Goal: Information Seeking & Learning: Learn about a topic

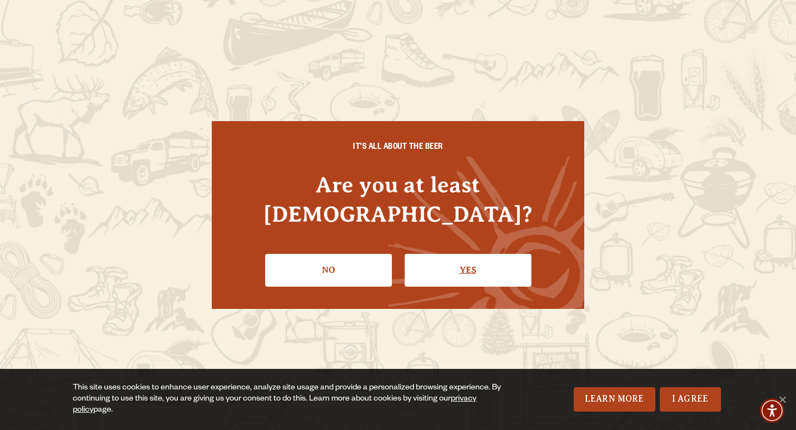
click at [482, 256] on link "Yes" at bounding box center [468, 270] width 127 height 32
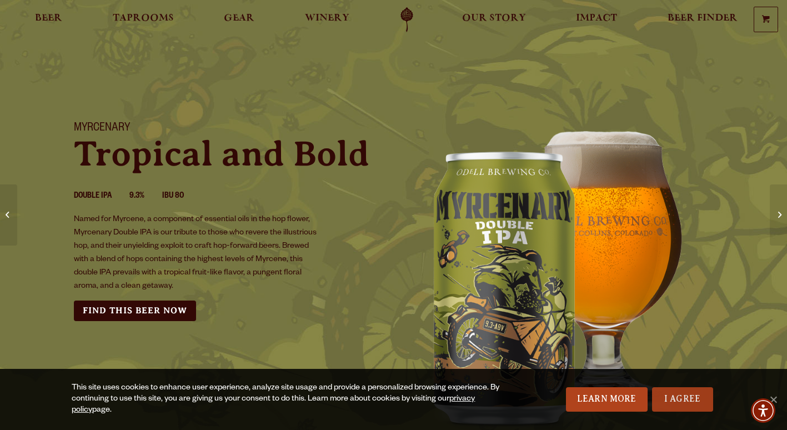
click at [687, 403] on link "I Agree" at bounding box center [682, 399] width 61 height 24
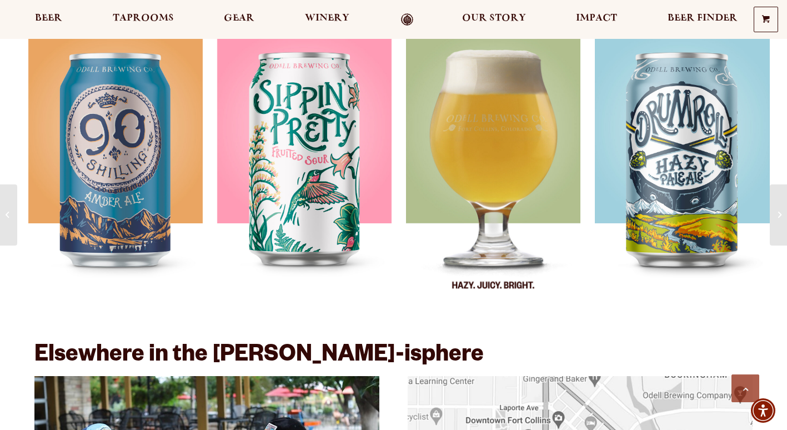
scroll to position [1222, 0]
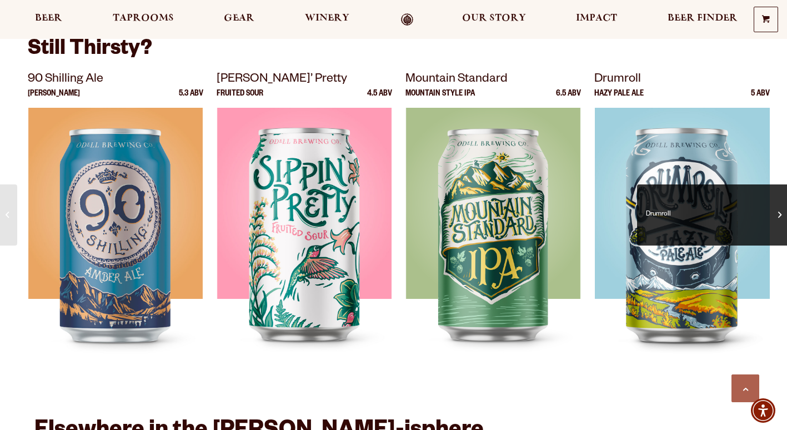
click at [775, 214] on span "Drumroll" at bounding box center [712, 215] width 133 height 44
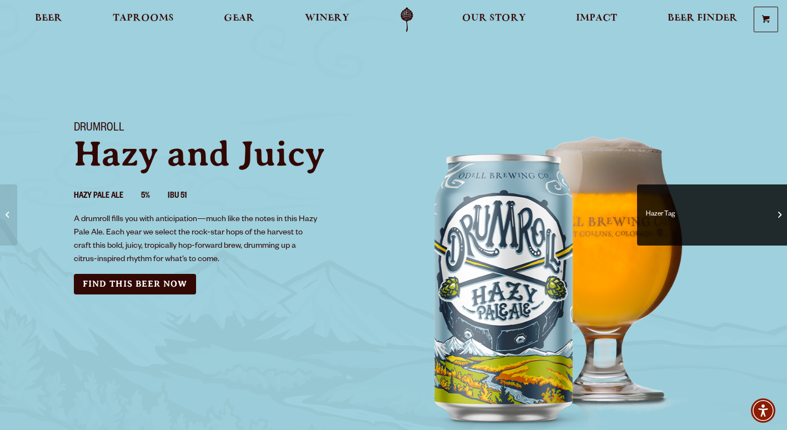
click at [782, 212] on link "Hazer Tag" at bounding box center [712, 214] width 150 height 61
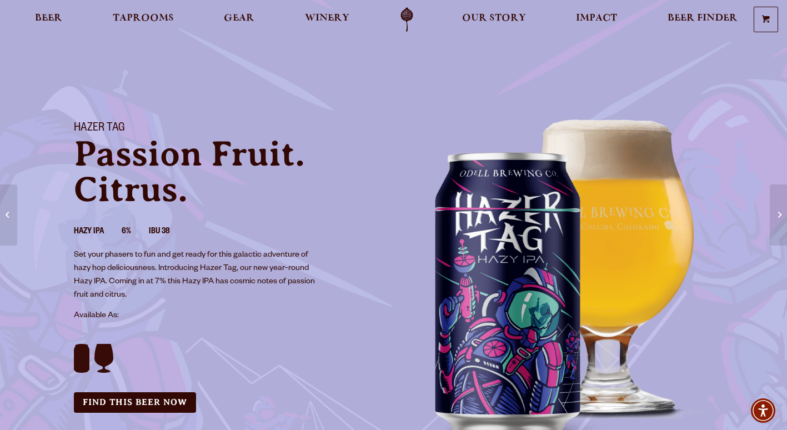
click at [782, 212] on link "Mountain Standard" at bounding box center [778, 214] width 17 height 61
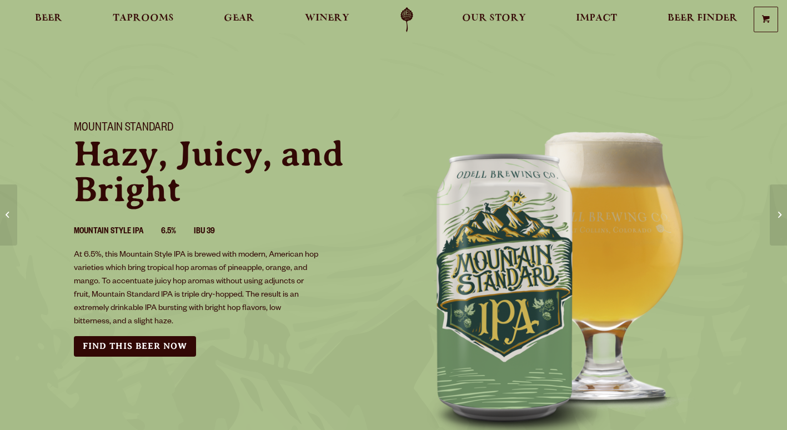
click at [782, 212] on link "Big Sippin’" at bounding box center [778, 214] width 17 height 61
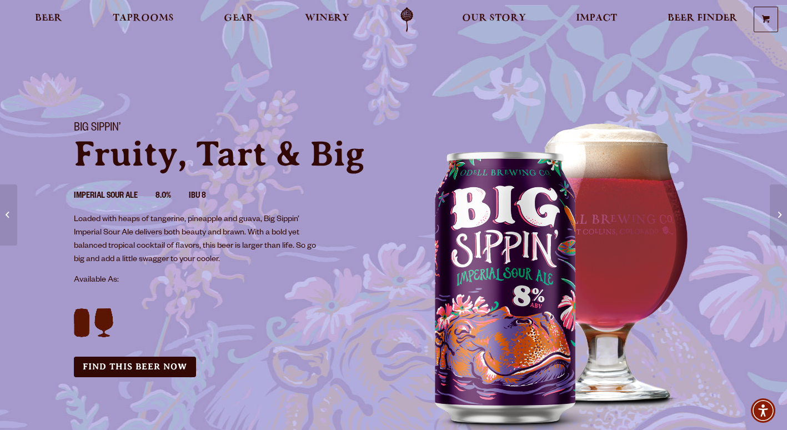
click at [782, 212] on link "Sippin’ Blackberry" at bounding box center [778, 214] width 17 height 61
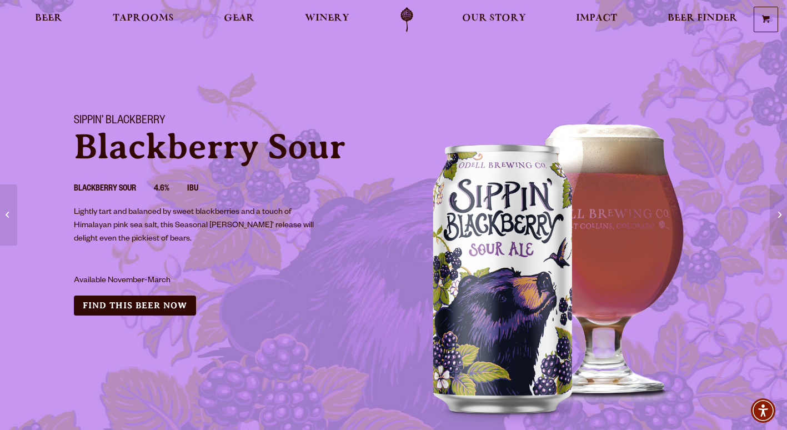
scroll to position [56, 0]
